Goal: Task Accomplishment & Management: Manage account settings

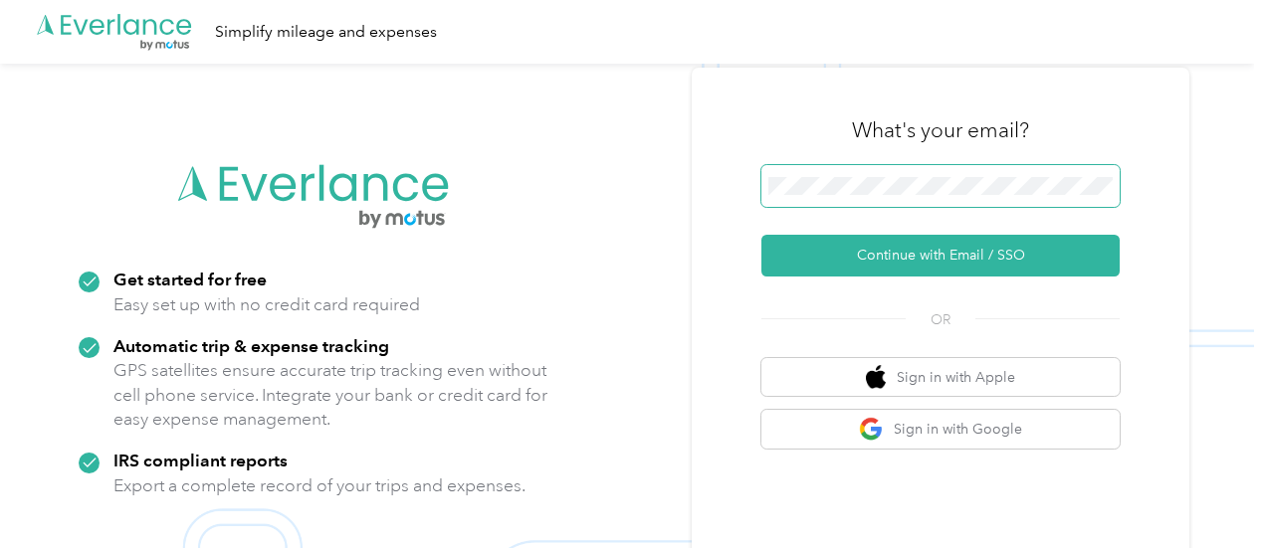
click at [820, 198] on span at bounding box center [940, 186] width 358 height 42
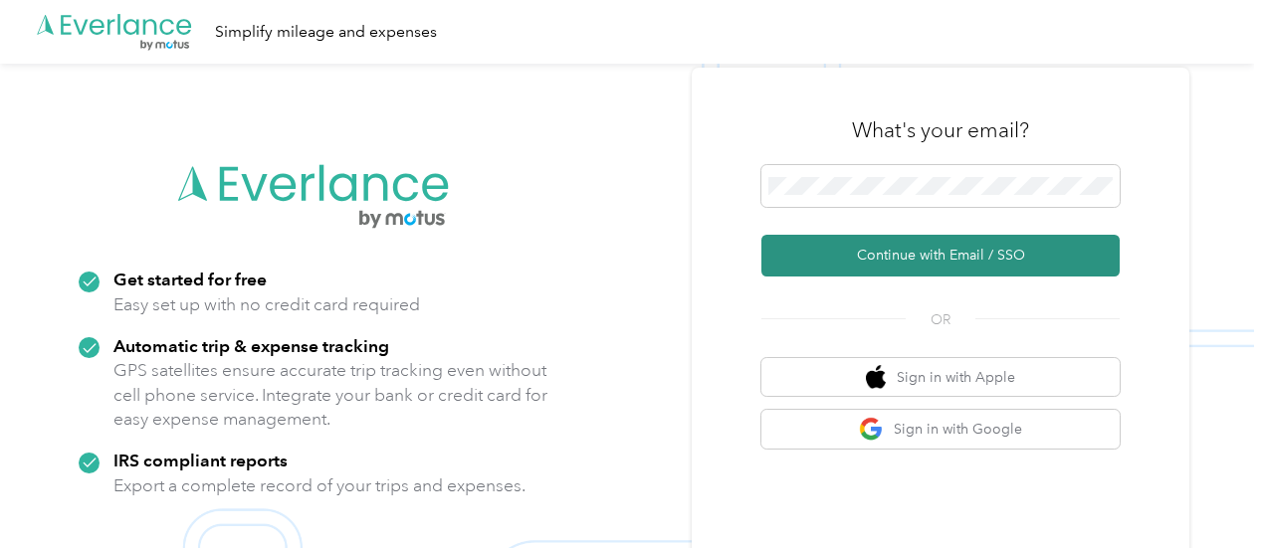
click at [921, 265] on button "Continue with Email / SSO" at bounding box center [940, 256] width 358 height 42
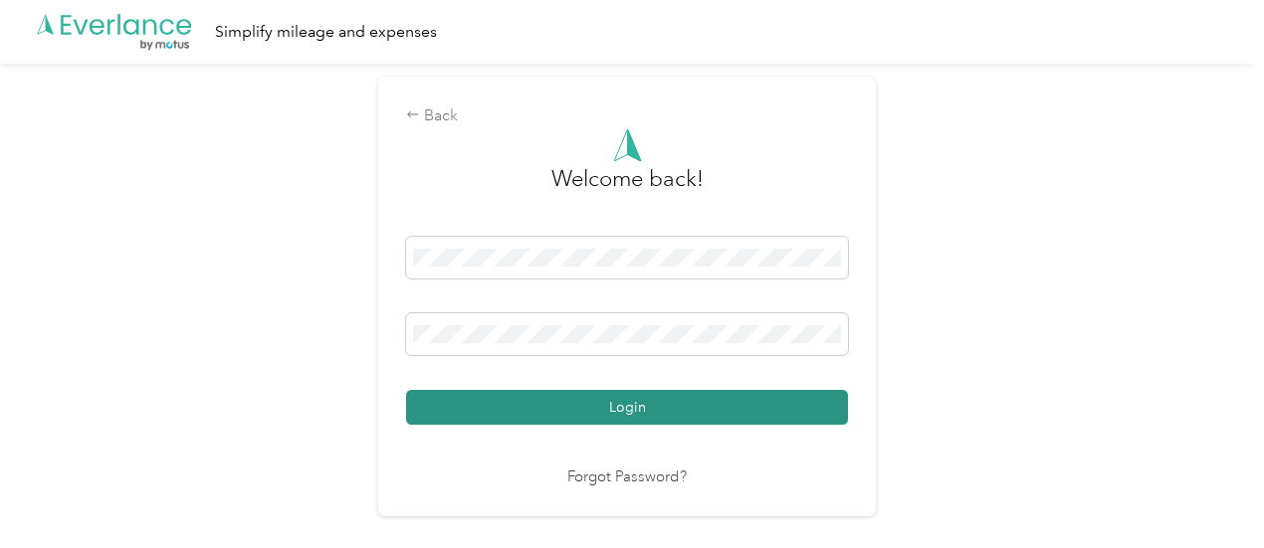
click at [663, 396] on button "Login" at bounding box center [627, 407] width 442 height 35
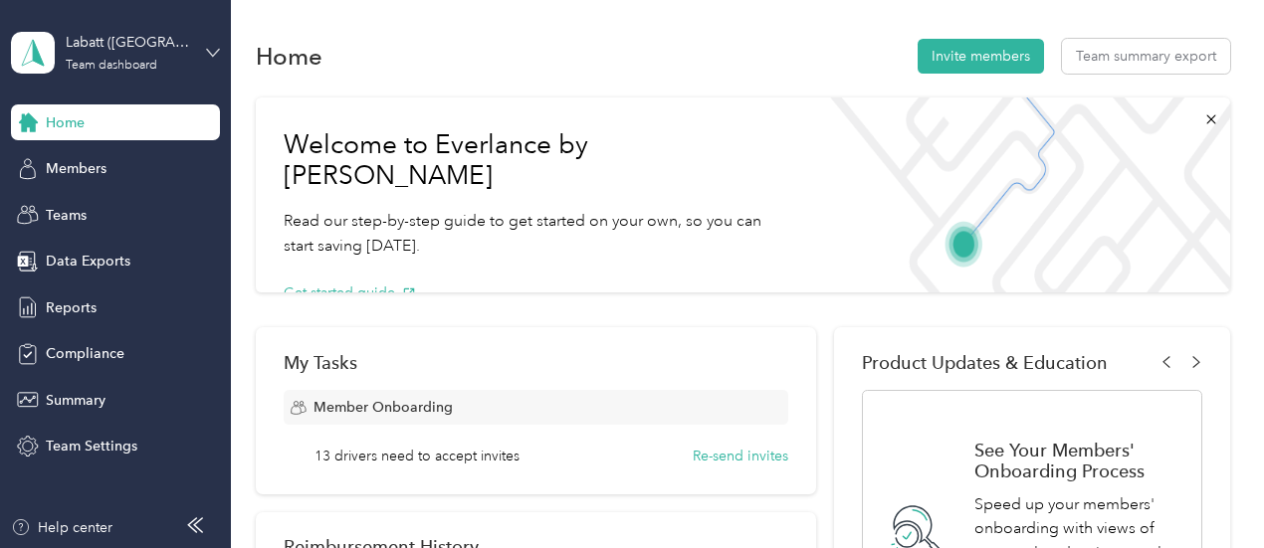
click at [217, 49] on icon at bounding box center [213, 53] width 14 height 14
click at [164, 202] on div "Personal dashboard" at bounding box center [220, 208] width 391 height 35
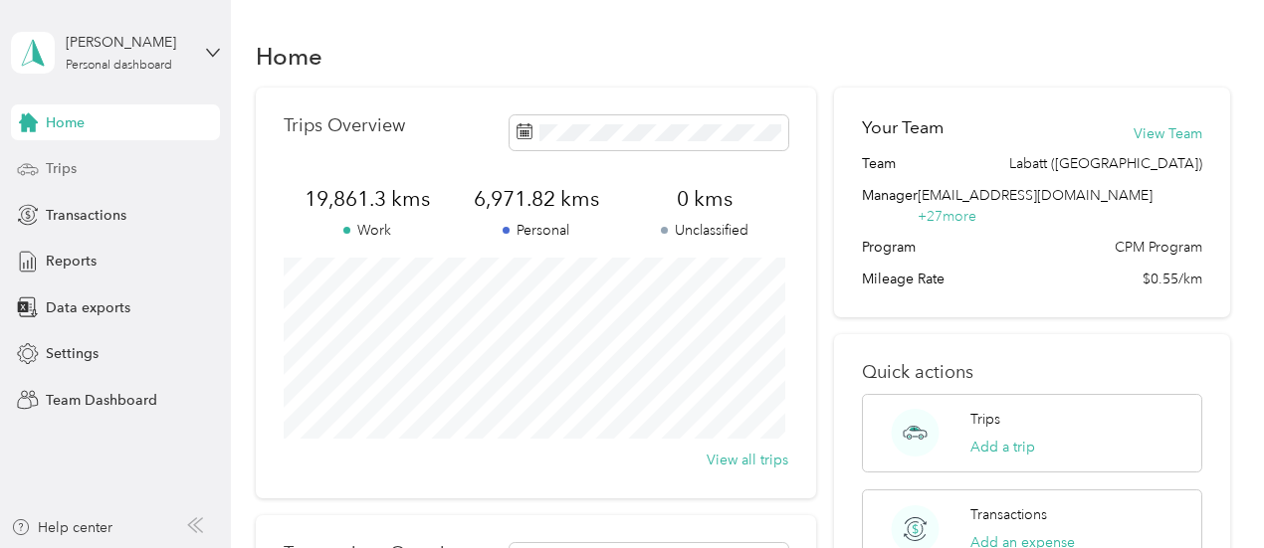
click at [112, 173] on div "Trips" at bounding box center [115, 169] width 209 height 36
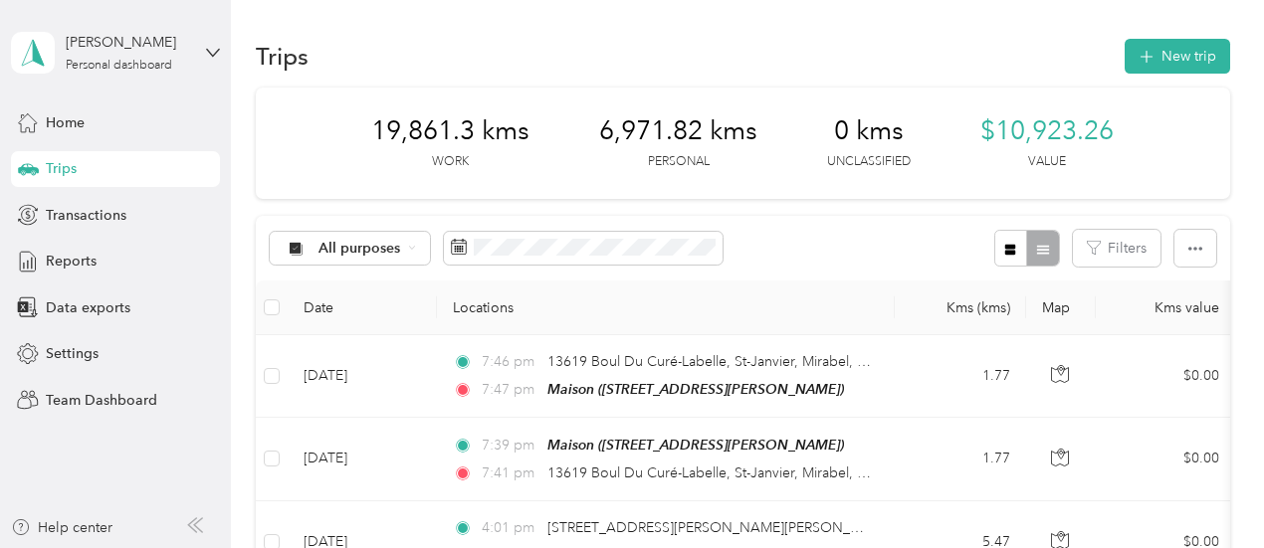
click at [806, 234] on div "All purposes Filters" at bounding box center [743, 248] width 974 height 65
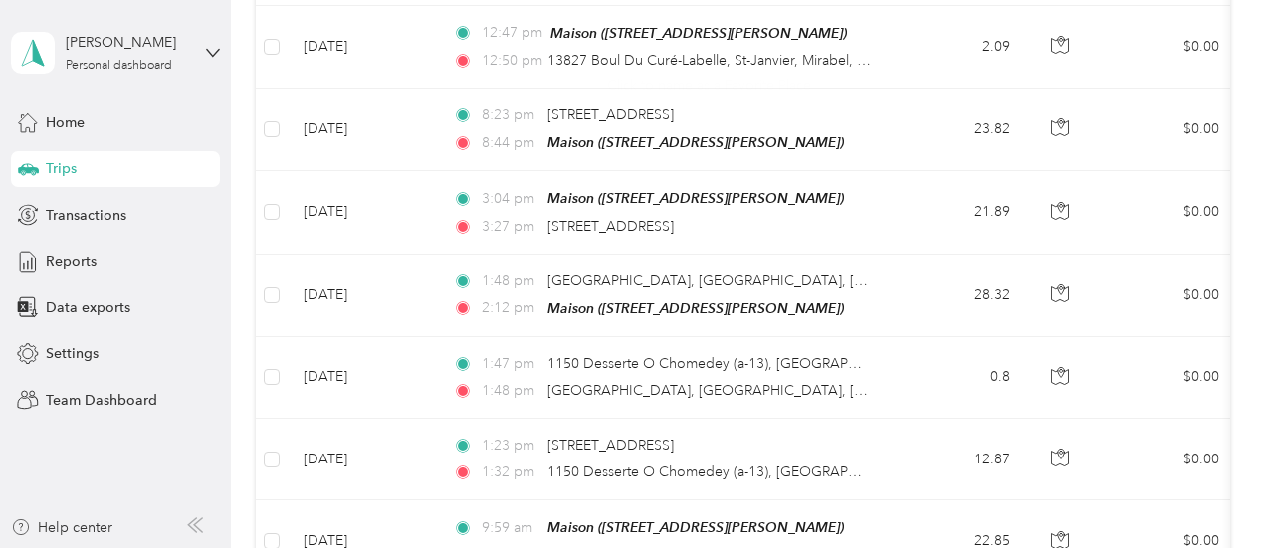
scroll to position [2183, 0]
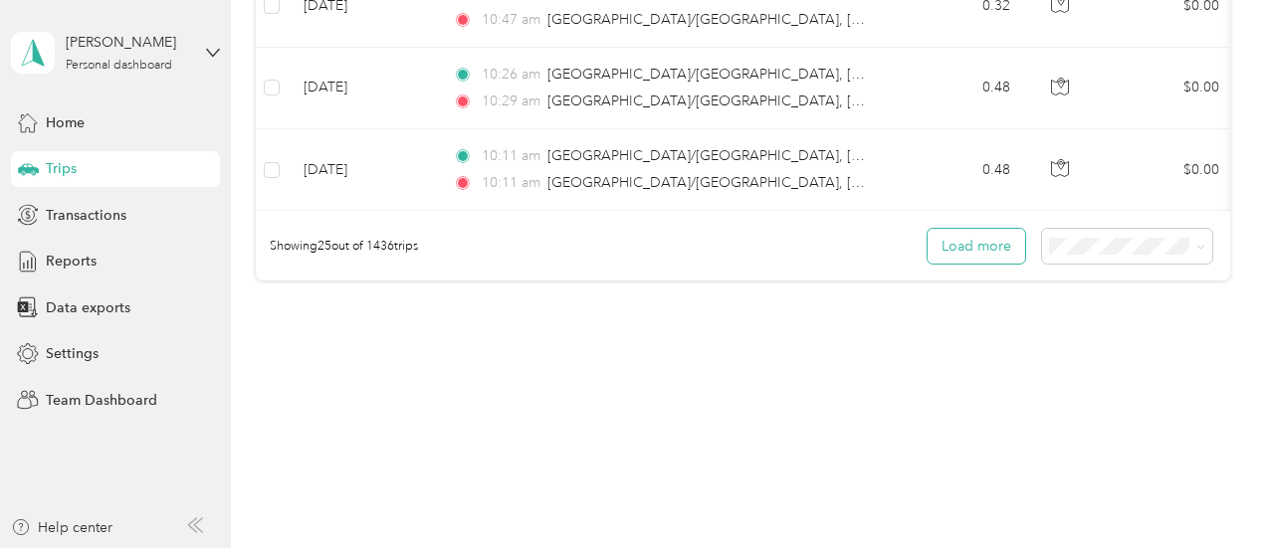
click at [981, 239] on button "Load more" at bounding box center [977, 246] width 98 height 35
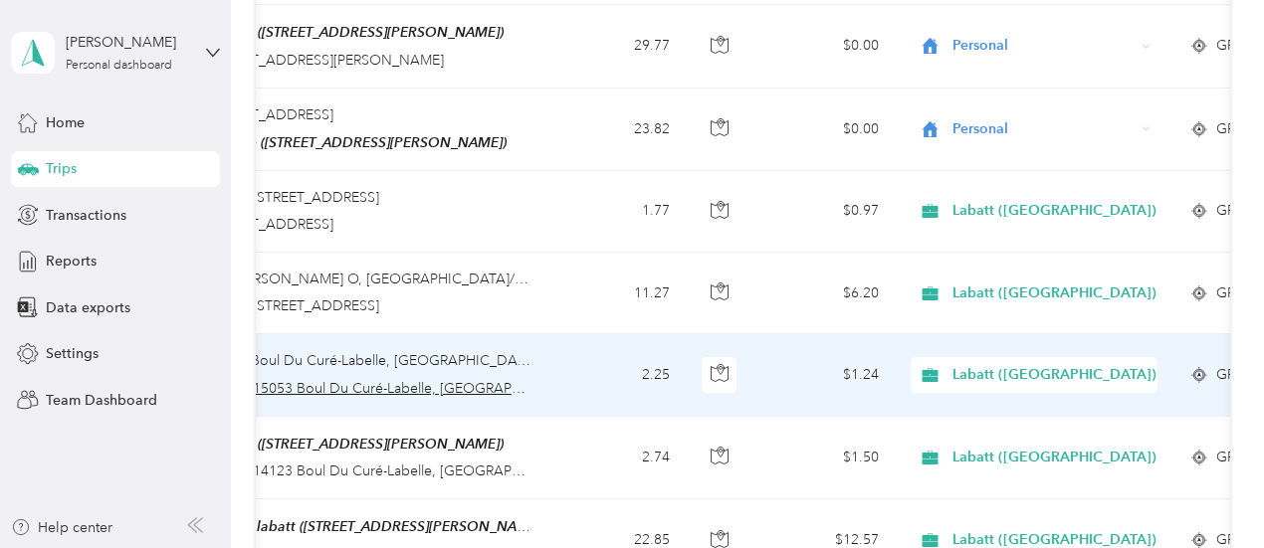
scroll to position [0, 351]
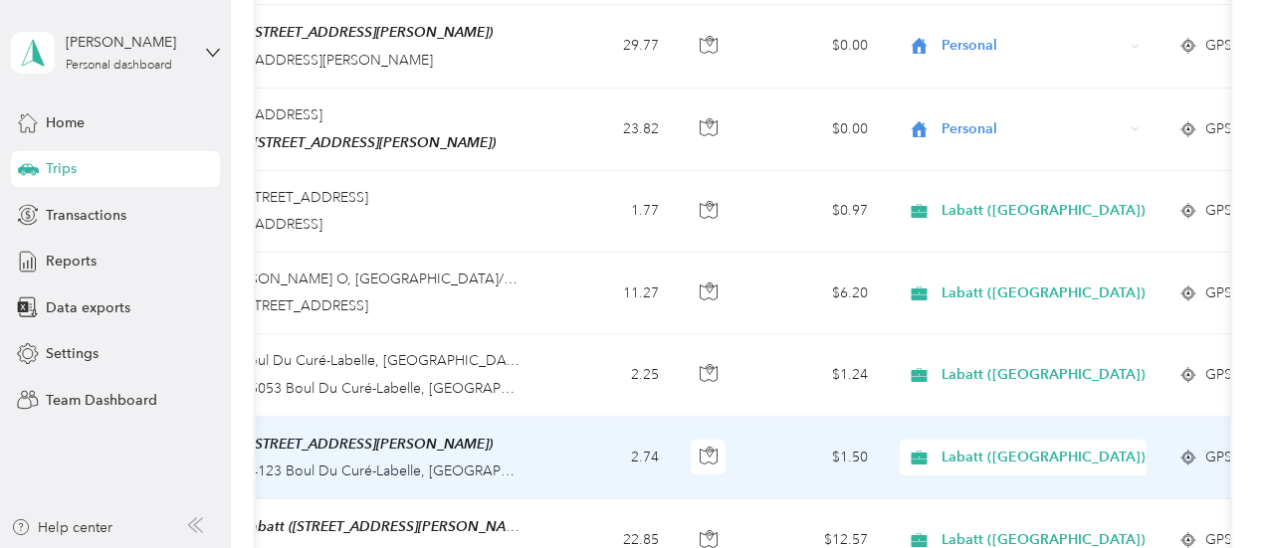
click at [1013, 447] on span "Labatt ([GEOGRAPHIC_DATA])" at bounding box center [1043, 458] width 204 height 22
click at [975, 508] on li "Personal" at bounding box center [1046, 502] width 292 height 35
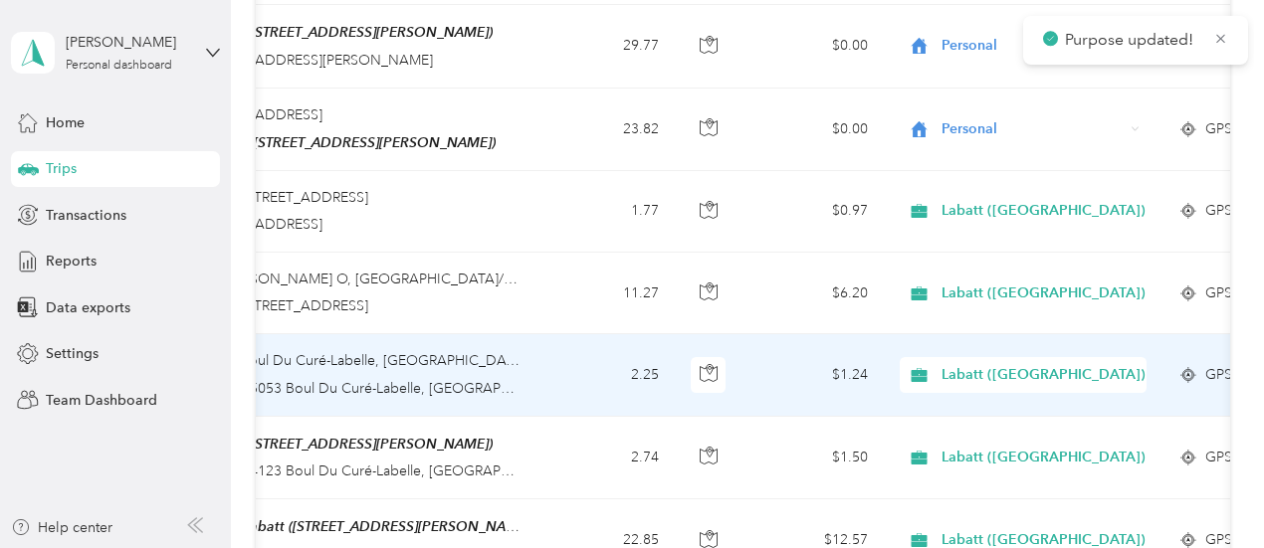
click at [1025, 364] on span "Labatt ([GEOGRAPHIC_DATA])" at bounding box center [1043, 375] width 204 height 22
click at [983, 417] on span "Personal" at bounding box center [1062, 420] width 229 height 21
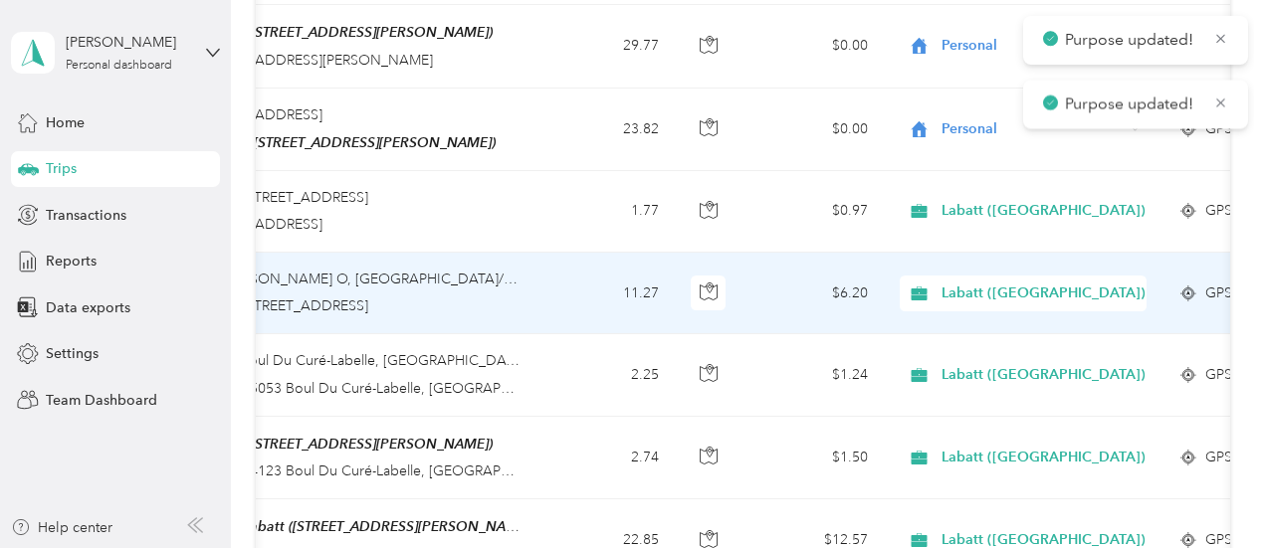
click at [1007, 283] on span "Labatt ([GEOGRAPHIC_DATA])" at bounding box center [1043, 294] width 204 height 22
click at [974, 338] on span "Personal" at bounding box center [1062, 338] width 229 height 21
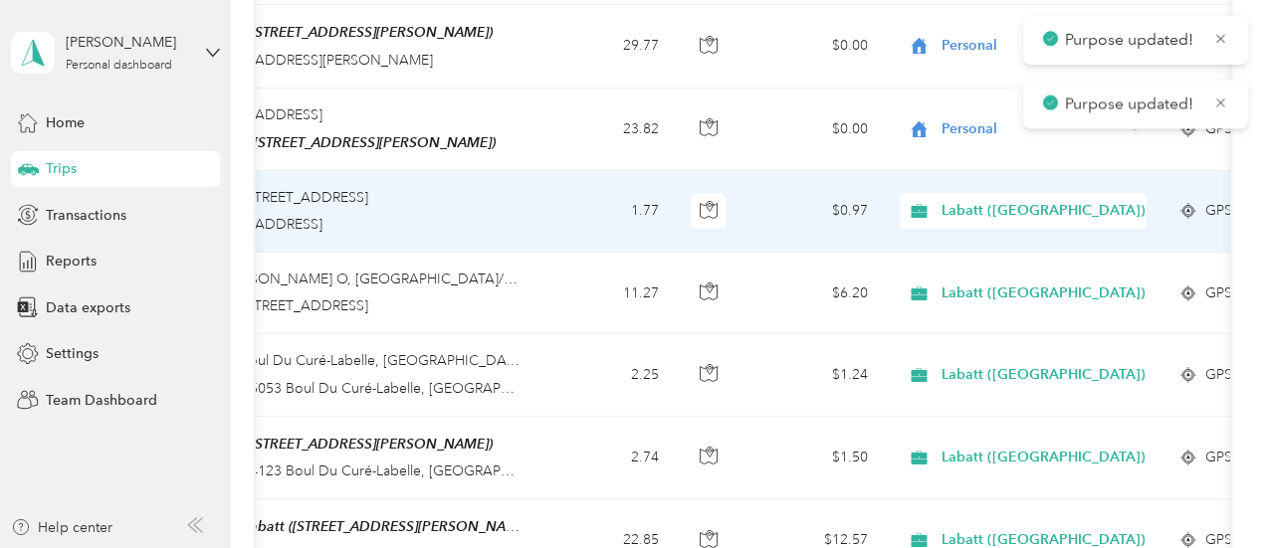
click at [1011, 200] on span "Labatt ([GEOGRAPHIC_DATA])" at bounding box center [1043, 211] width 204 height 22
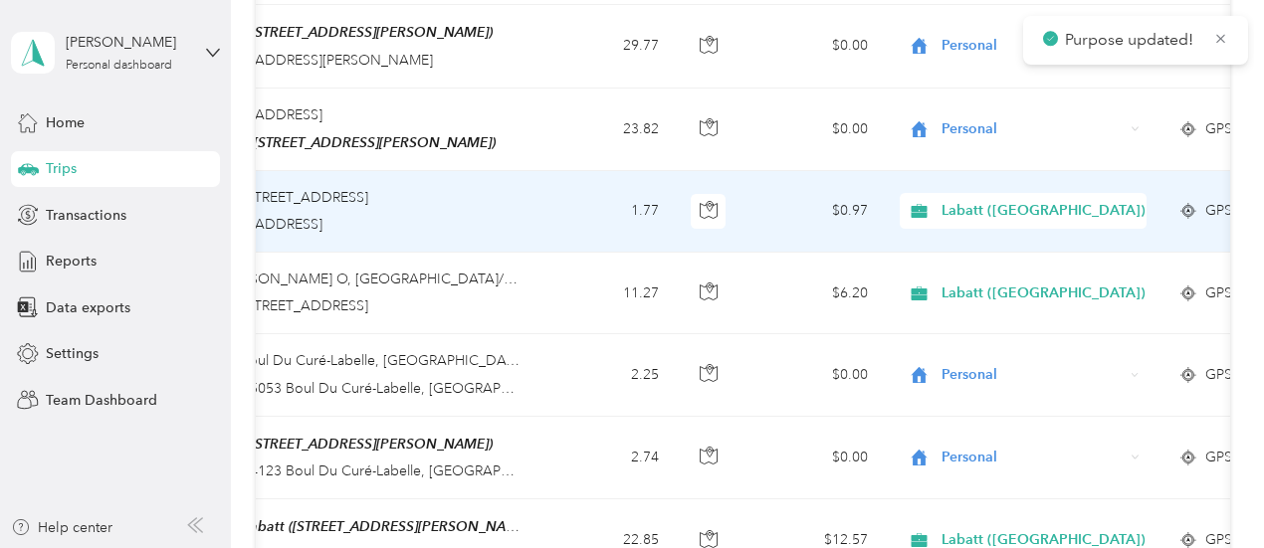
click at [980, 250] on span "Personal" at bounding box center [1062, 257] width 229 height 21
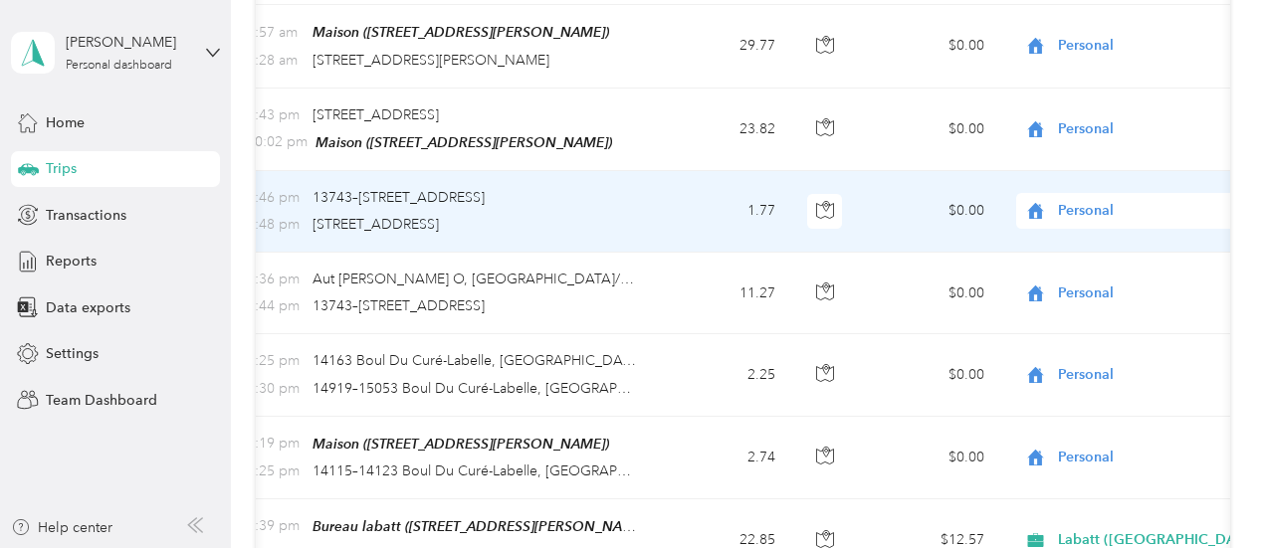
scroll to position [0, 0]
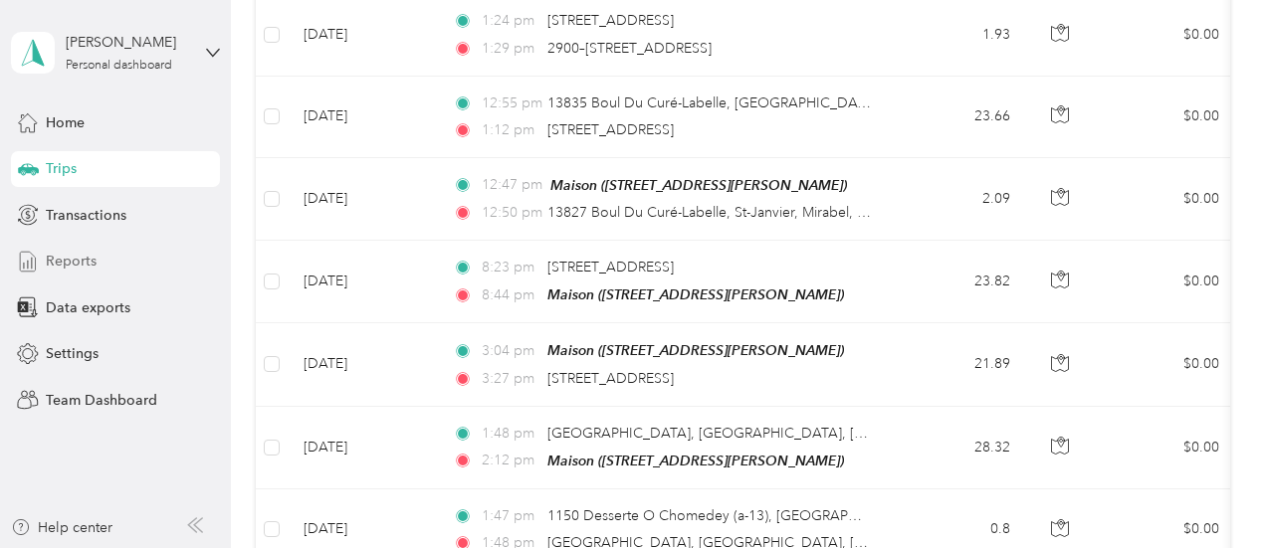
click at [76, 254] on span "Reports" at bounding box center [71, 261] width 51 height 21
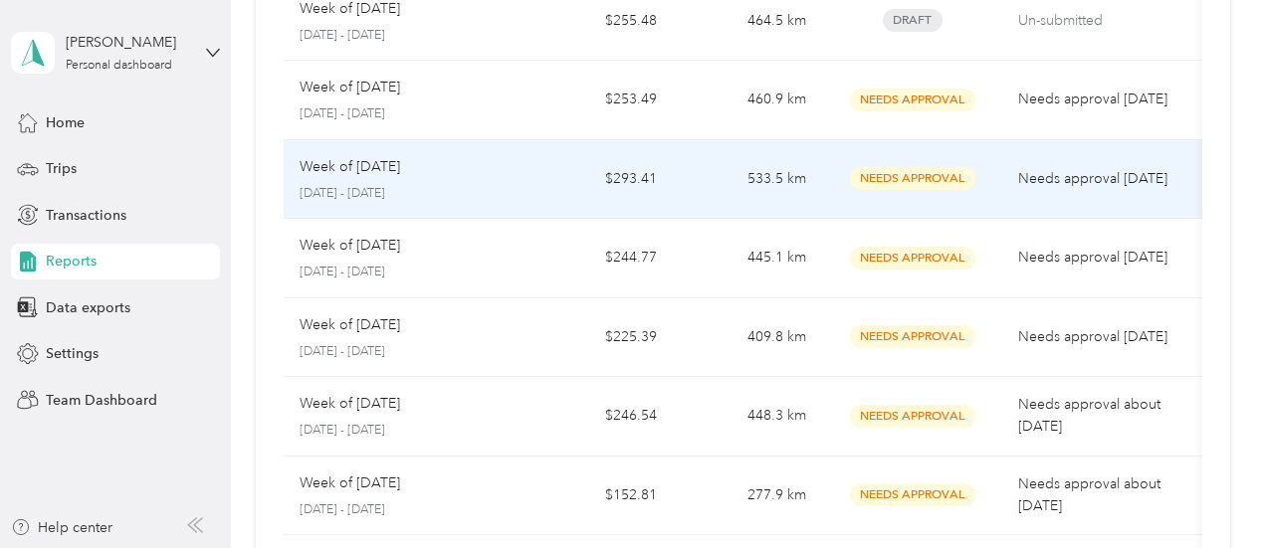
scroll to position [57, 0]
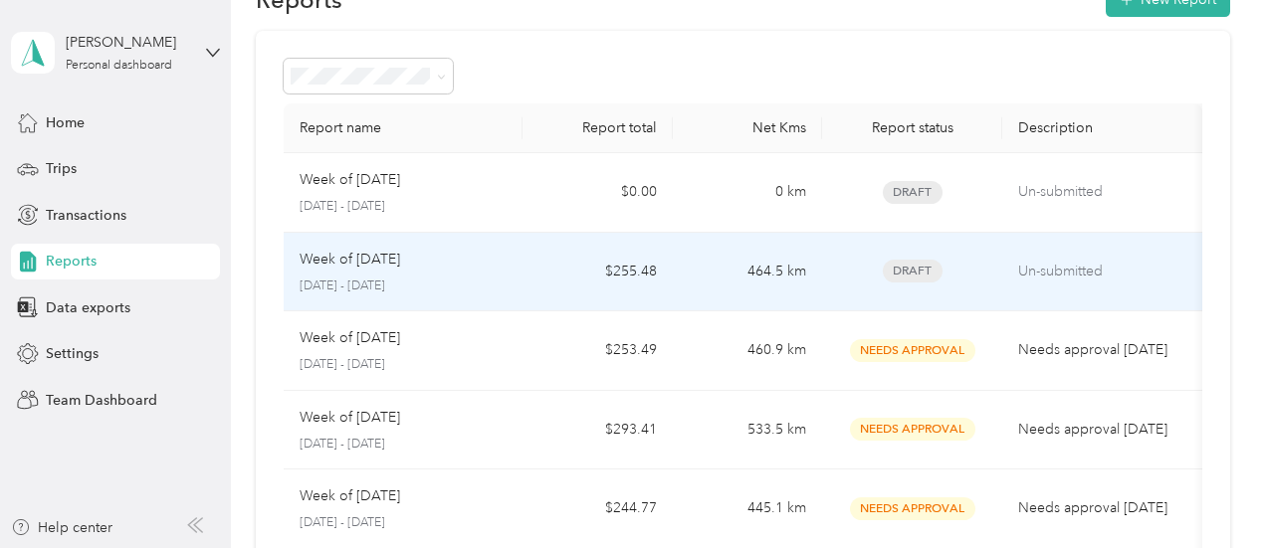
click at [533, 248] on td "$255.48" at bounding box center [596, 273] width 149 height 80
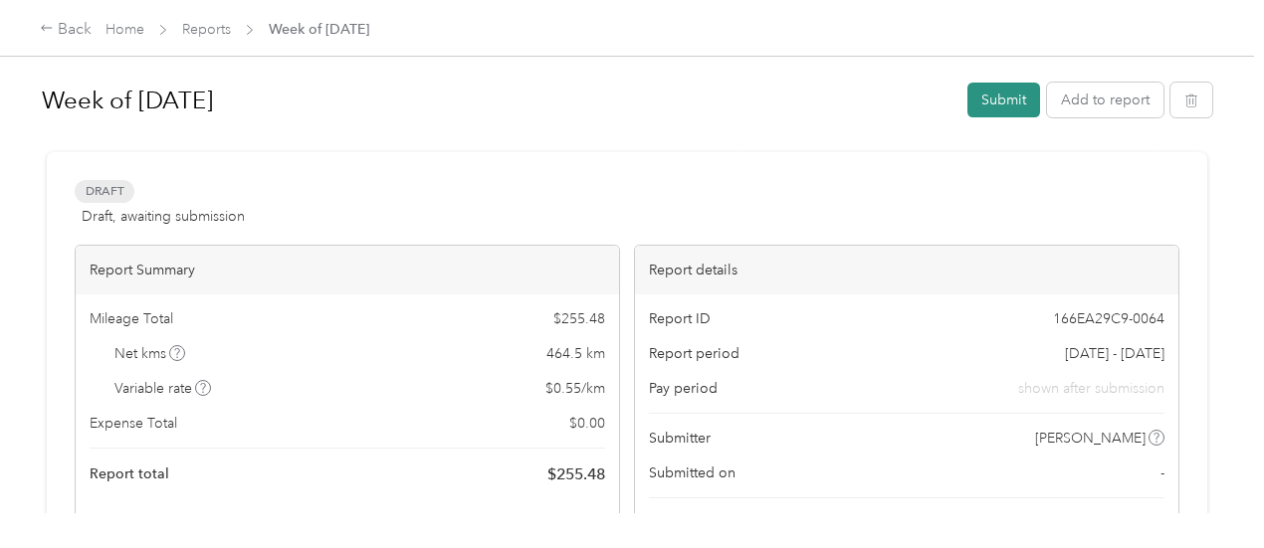
click at [970, 112] on button "Submit" at bounding box center [1003, 100] width 73 height 35
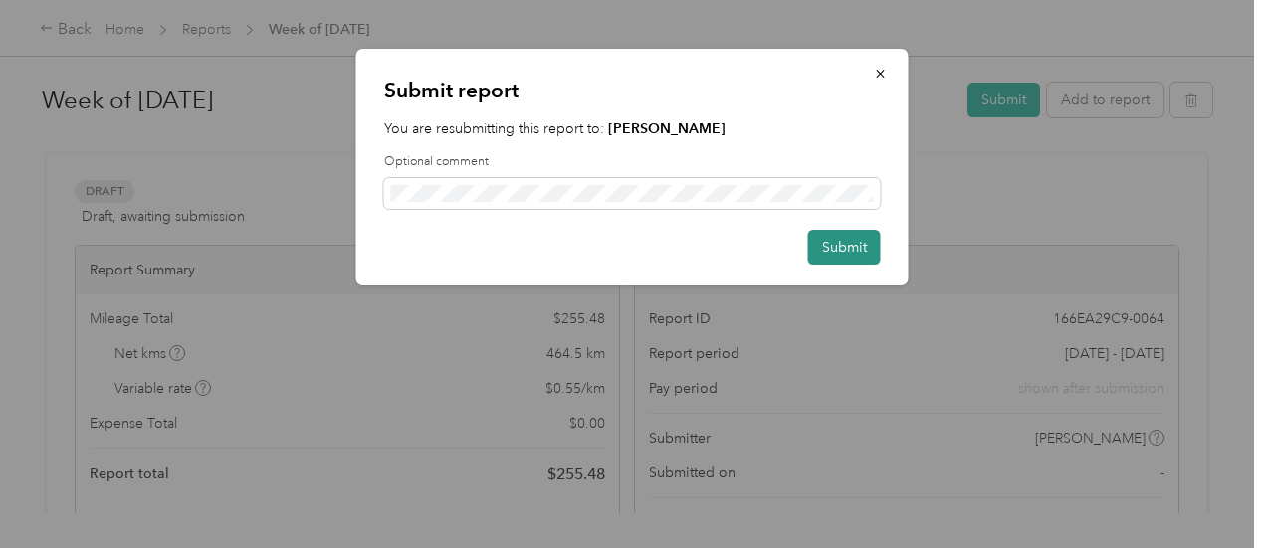
click at [826, 256] on button "Submit" at bounding box center [844, 247] width 73 height 35
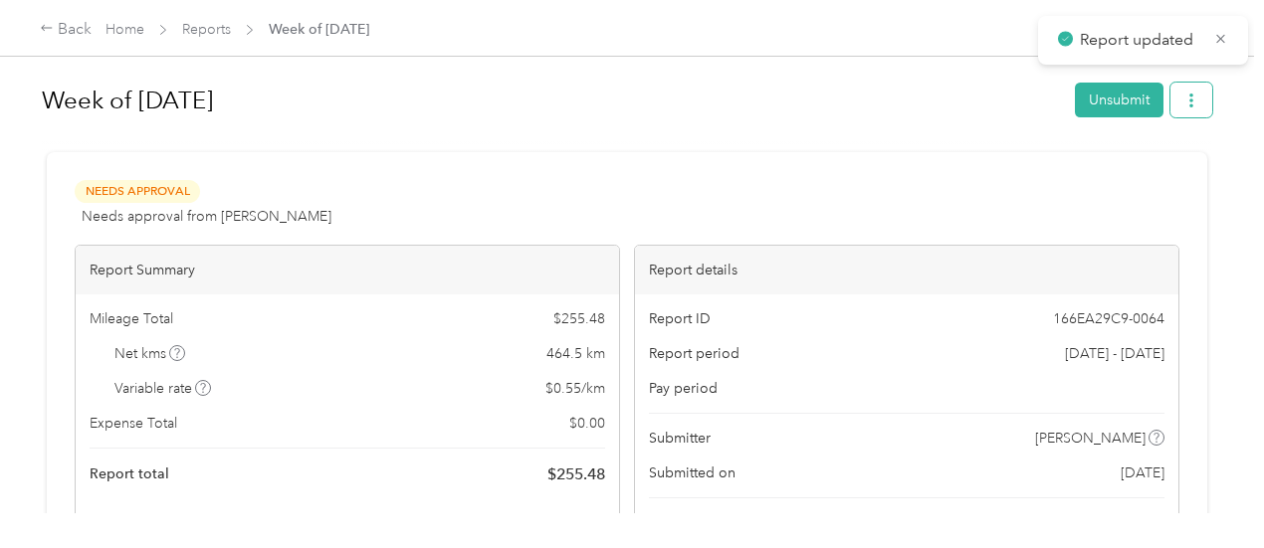
click at [1190, 109] on button "button" at bounding box center [1191, 100] width 42 height 35
click at [1149, 158] on li "Download" at bounding box center [1135, 172] width 146 height 35
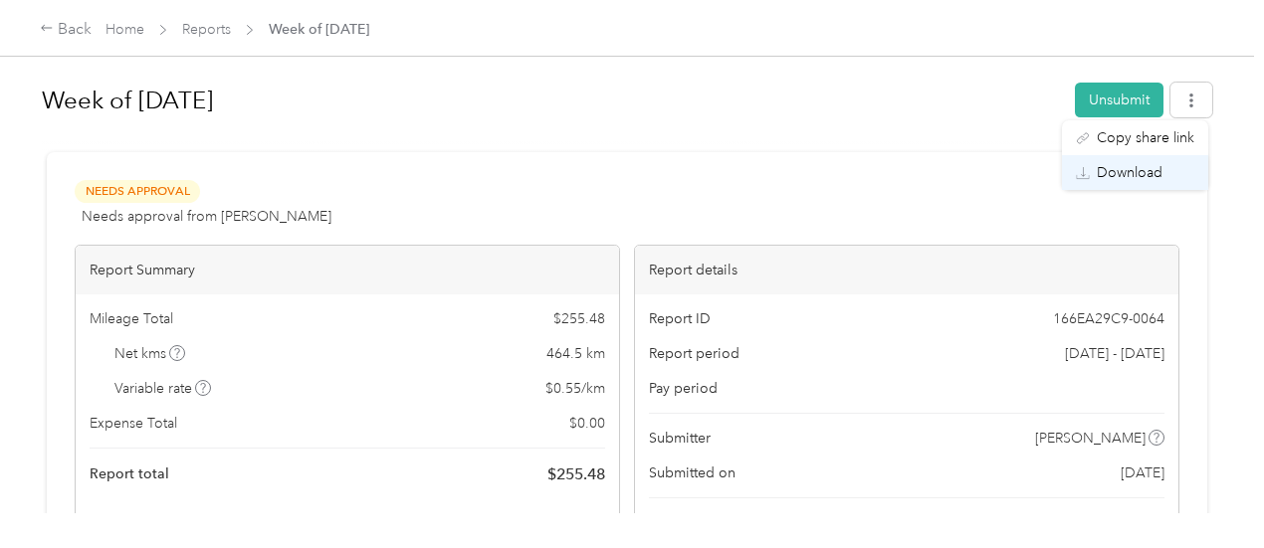
click at [1141, 168] on span "Download" at bounding box center [1130, 172] width 66 height 21
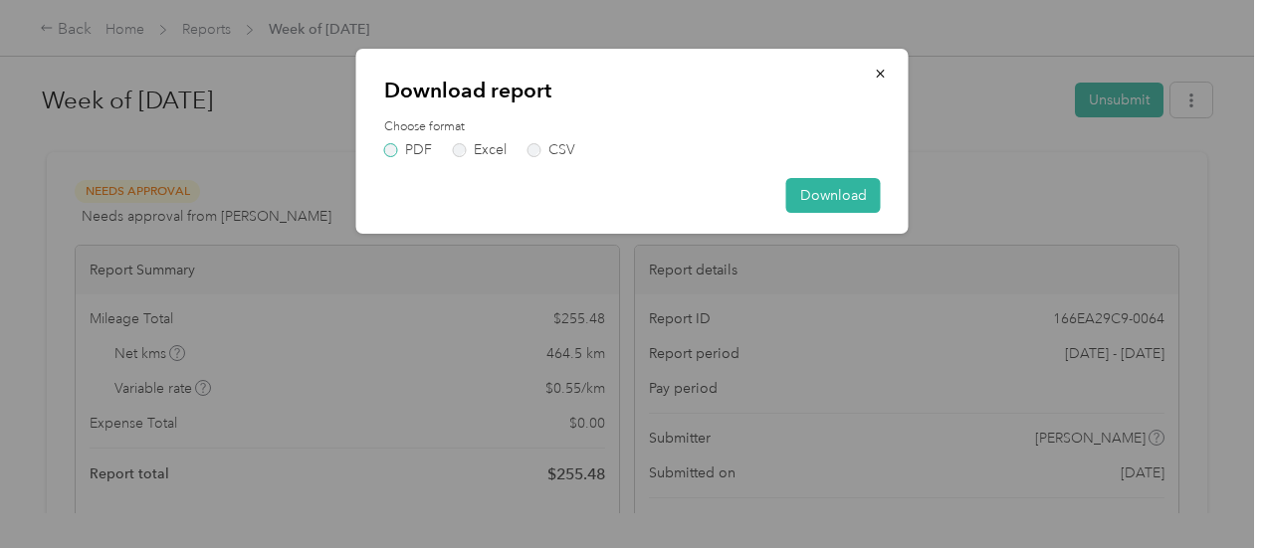
click at [402, 156] on label "PDF" at bounding box center [408, 150] width 48 height 14
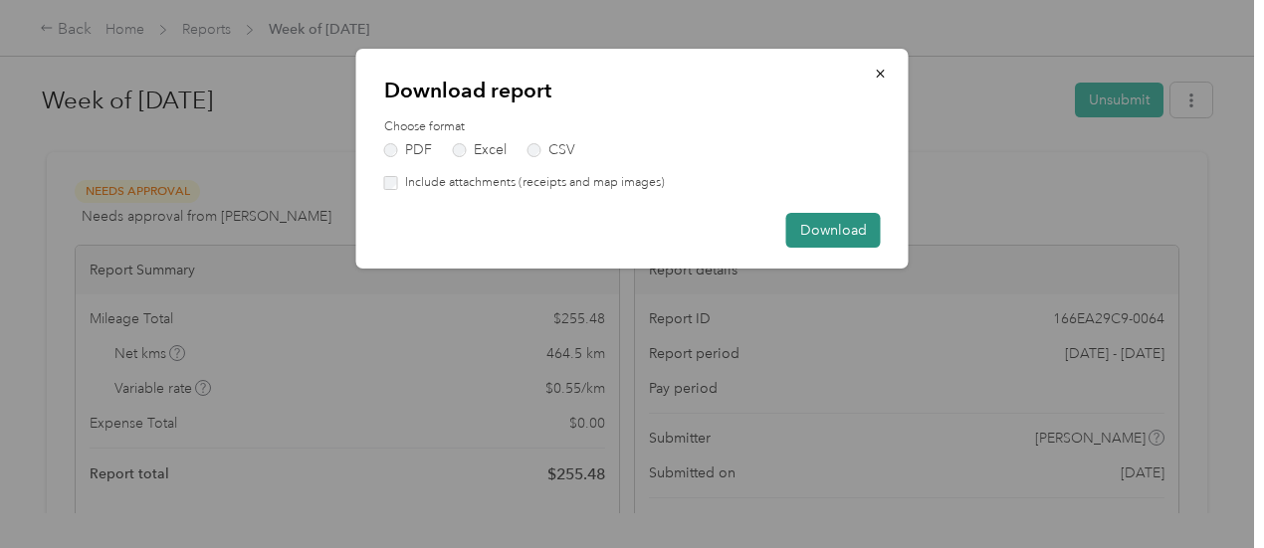
click at [823, 228] on button "Download" at bounding box center [833, 230] width 95 height 35
